Goal: Find specific page/section: Find specific page/section

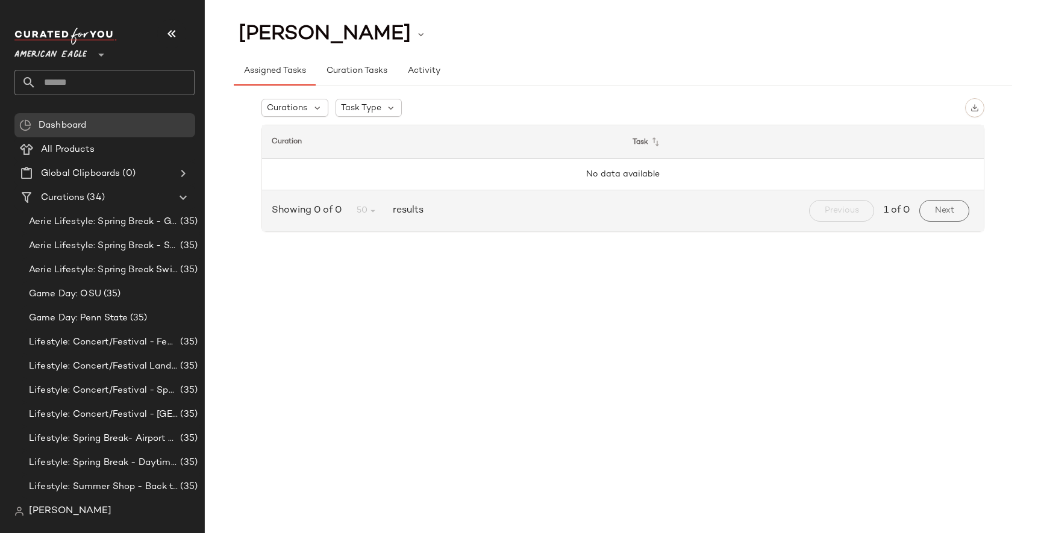
click at [64, 510] on span "[PERSON_NAME]" at bounding box center [70, 511] width 83 height 14
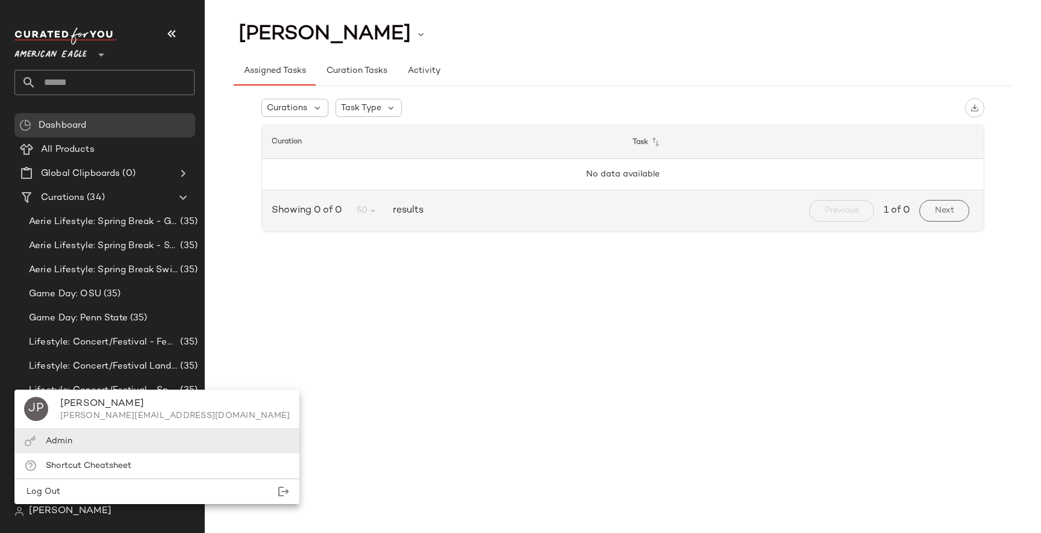
click at [80, 450] on div "Admin" at bounding box center [156, 441] width 285 height 25
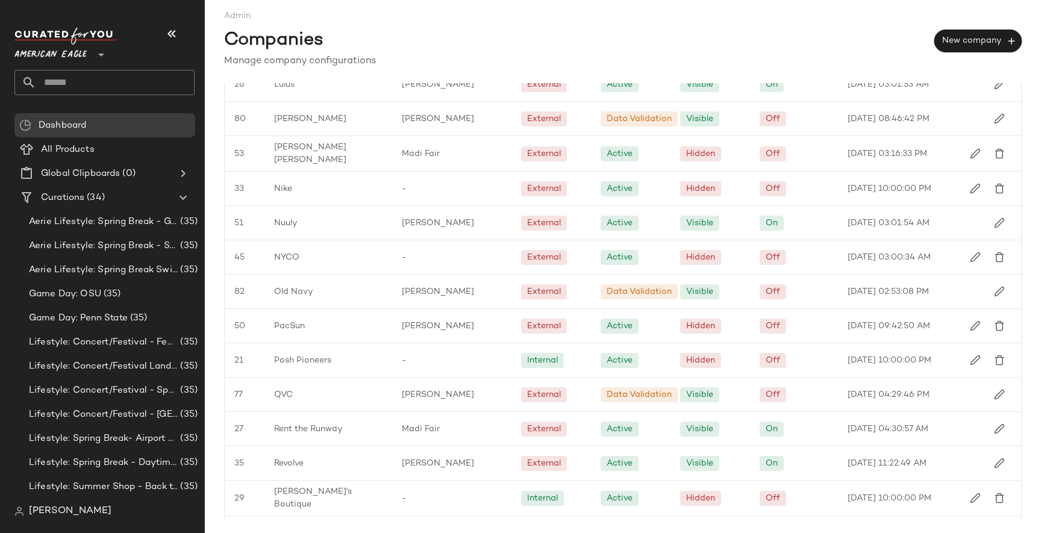
scroll to position [1297, 0]
